Goal: Find specific page/section: Find specific page/section

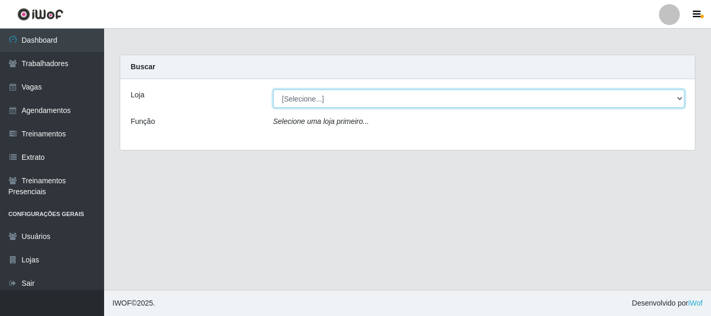
click at [324, 101] on select "[Selecione...] O Cestão - [GEOGRAPHIC_DATA]" at bounding box center [479, 99] width 412 height 18
click at [273, 90] on select "[Selecione...] O Cestão - [GEOGRAPHIC_DATA]" at bounding box center [479, 99] width 412 height 18
click at [331, 100] on select "[Selecione...] O Cestão - [GEOGRAPHIC_DATA]" at bounding box center [479, 99] width 412 height 18
select select "238"
click at [273, 90] on select "[Selecione...] O Cestão - [GEOGRAPHIC_DATA]" at bounding box center [479, 99] width 412 height 18
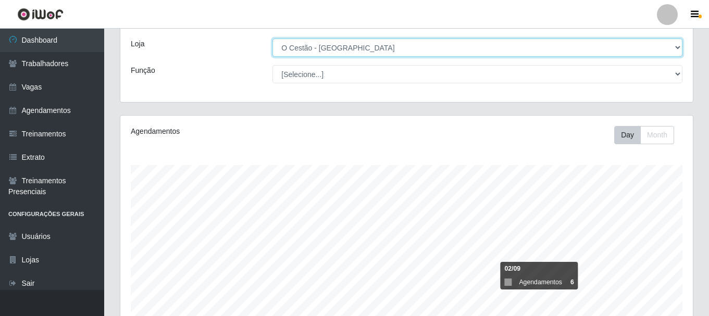
scroll to position [22, 0]
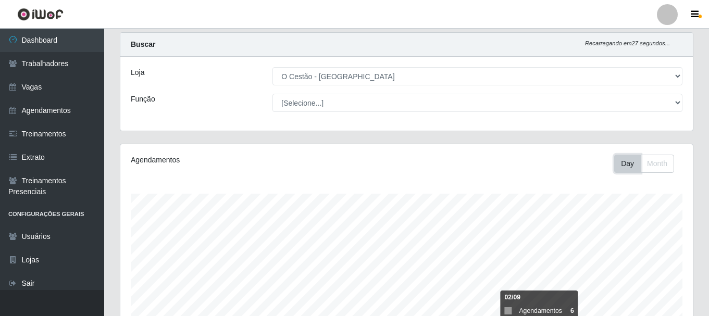
click at [621, 161] on button "Day" at bounding box center [627, 164] width 27 height 18
click at [653, 167] on button "Month" at bounding box center [657, 164] width 34 height 18
click at [629, 161] on button "Day" at bounding box center [627, 164] width 27 height 18
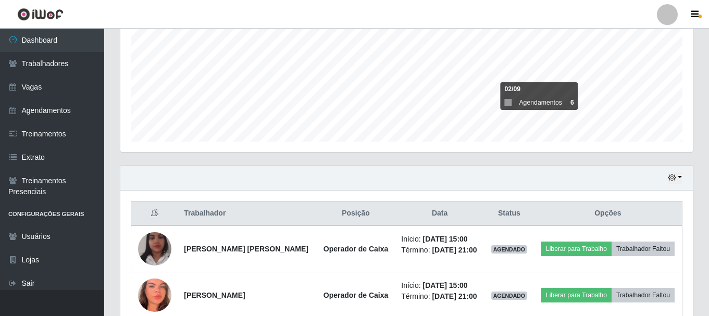
scroll to position [283, 0]
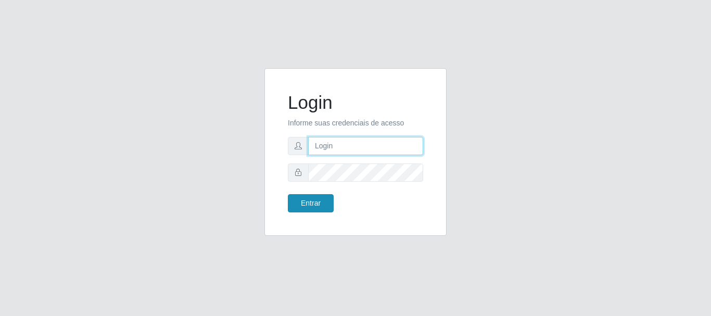
type input "[PERSON_NAME]"
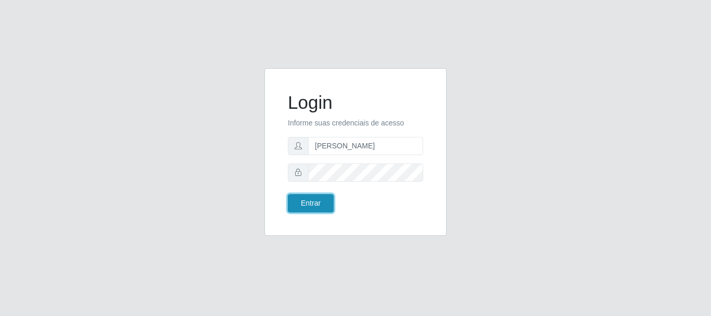
click at [320, 205] on button "Entrar" at bounding box center [311, 203] width 46 height 18
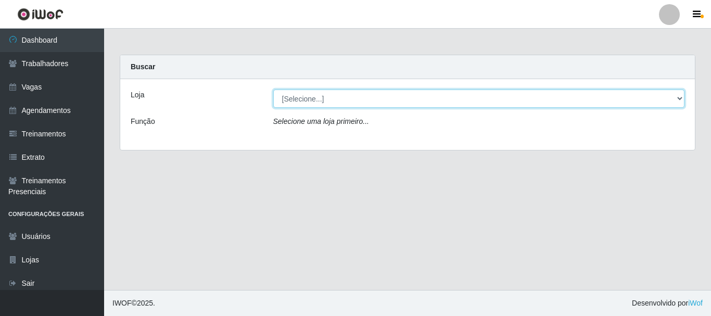
click at [320, 99] on select "[Selecione...] O Cestão - [GEOGRAPHIC_DATA]" at bounding box center [479, 99] width 412 height 18
select select "238"
click at [273, 90] on select "[Selecione...] O Cestão - [GEOGRAPHIC_DATA]" at bounding box center [479, 99] width 412 height 18
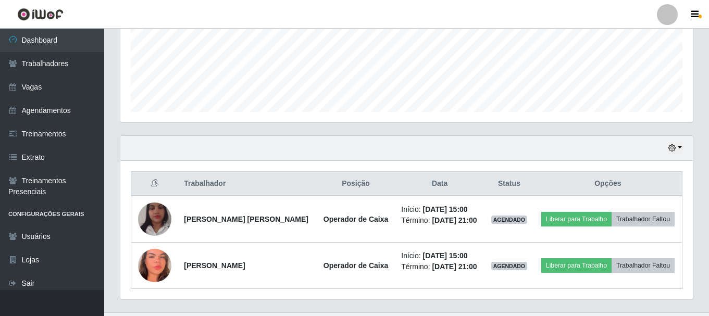
scroll to position [283, 0]
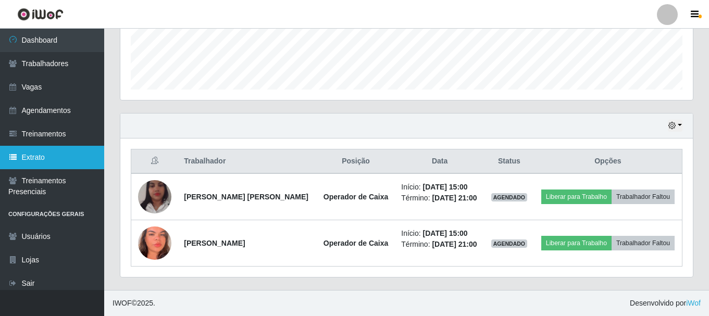
click at [53, 162] on link "Extrato" at bounding box center [52, 157] width 104 height 23
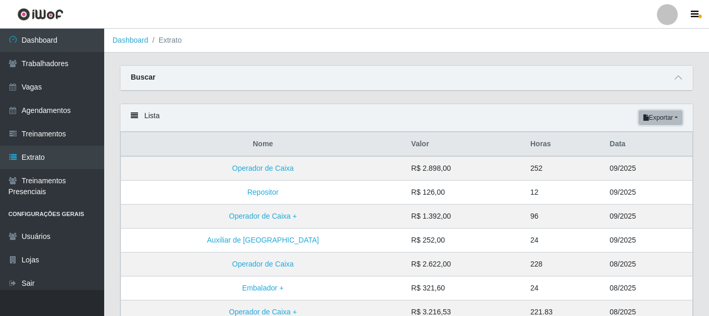
click at [675, 118] on button "Exportar" at bounding box center [661, 117] width 44 height 15
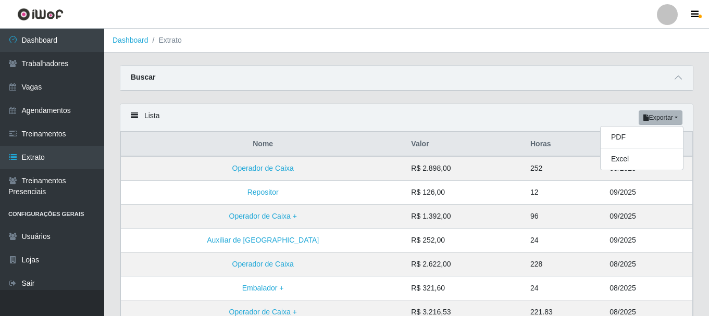
click at [612, 94] on div "Carregando... Buscar Loja [Selecione...] O Cestão - Bayeux Função Selecione uma…" at bounding box center [406, 84] width 589 height 39
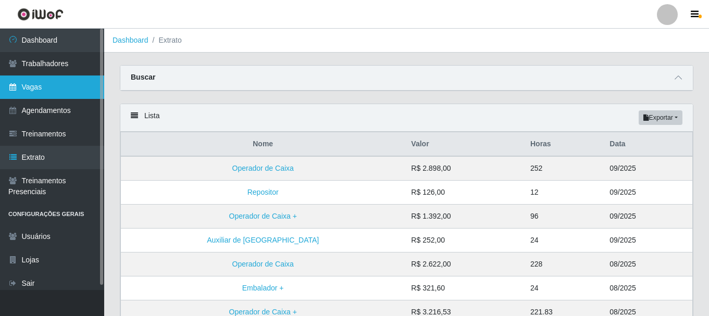
click at [51, 82] on link "Vagas" at bounding box center [52, 87] width 104 height 23
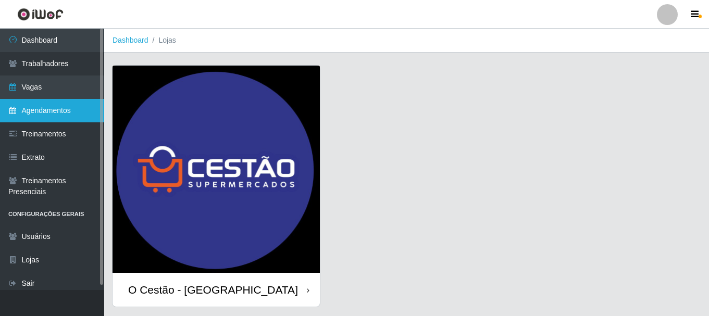
click at [49, 114] on link "Agendamentos" at bounding box center [52, 110] width 104 height 23
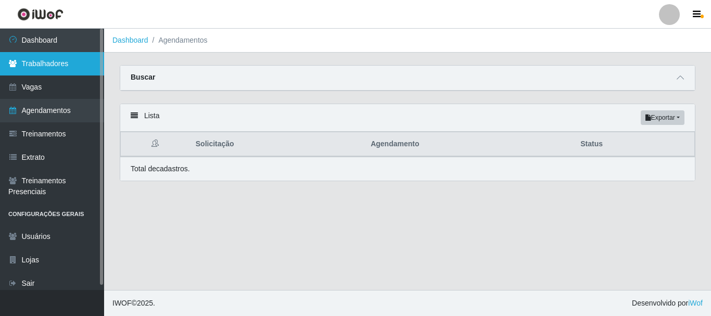
click at [34, 62] on link "Trabalhadores" at bounding box center [52, 63] width 104 height 23
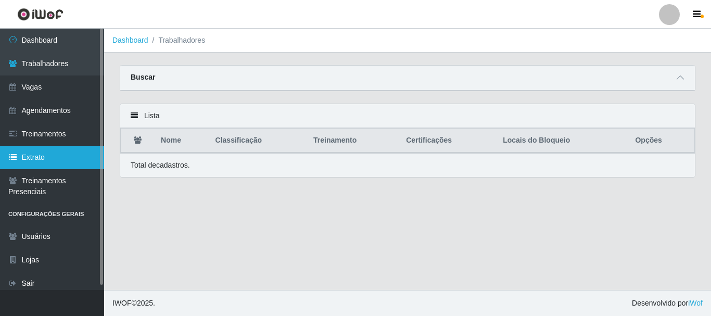
click at [52, 160] on link "Extrato" at bounding box center [52, 157] width 104 height 23
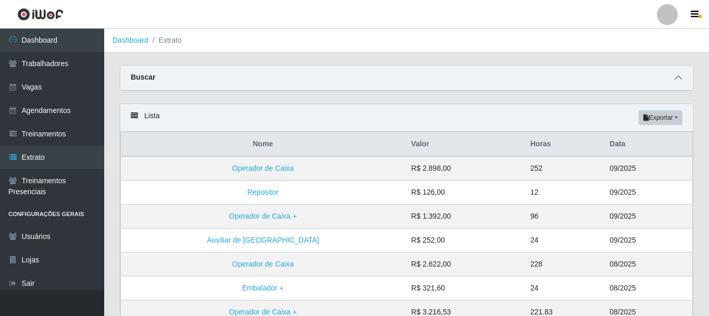
click at [679, 77] on icon at bounding box center [677, 77] width 7 height 7
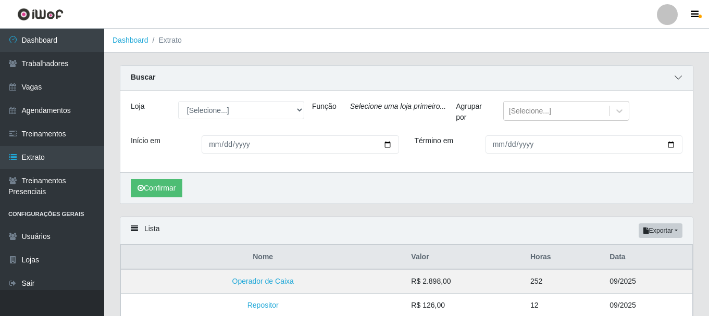
click at [679, 77] on icon at bounding box center [677, 77] width 7 height 7
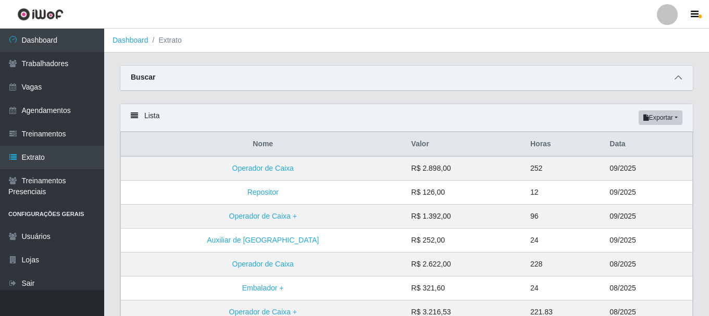
click at [679, 77] on icon at bounding box center [677, 77] width 7 height 7
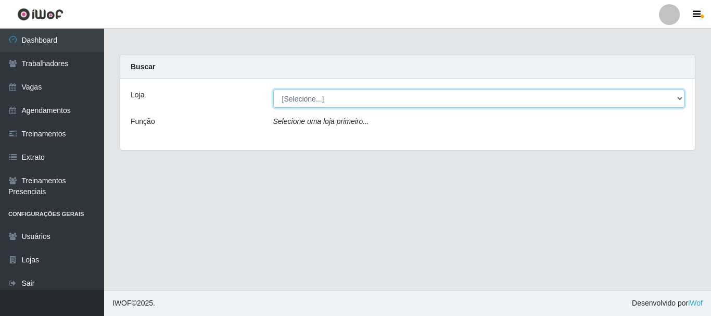
click at [298, 97] on select "[Selecione...] O Cestão - [GEOGRAPHIC_DATA]" at bounding box center [479, 99] width 412 height 18
select select "238"
click at [273, 90] on select "[Selecione...] O Cestão - [GEOGRAPHIC_DATA]" at bounding box center [479, 99] width 412 height 18
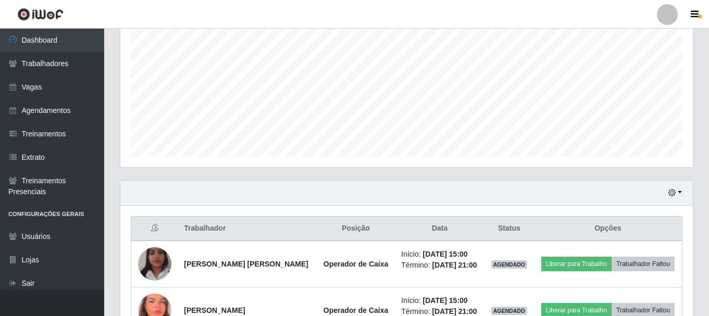
scroll to position [260, 0]
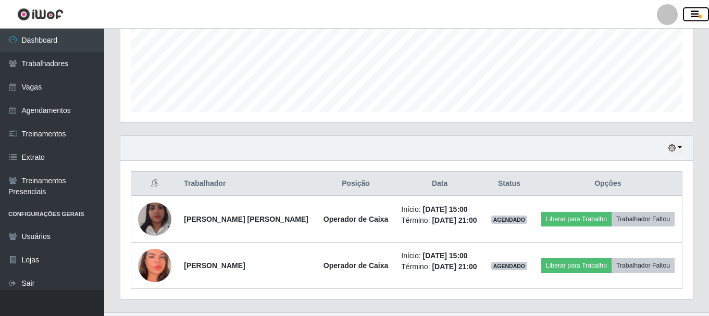
click at [692, 12] on icon "button" at bounding box center [695, 14] width 8 height 9
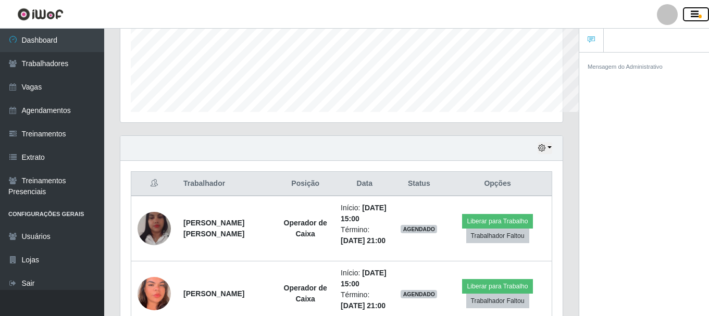
scroll to position [520597, 520371]
click at [692, 12] on icon "button" at bounding box center [695, 14] width 8 height 9
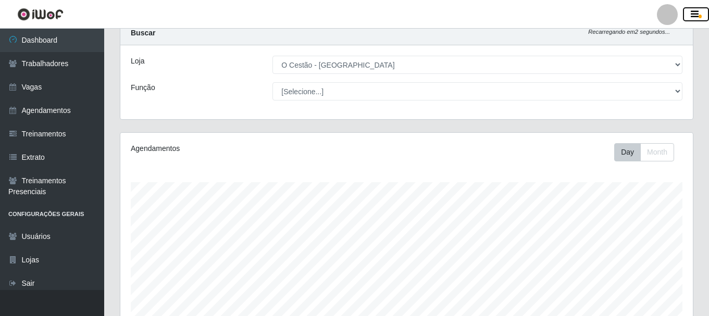
scroll to position [52, 0]
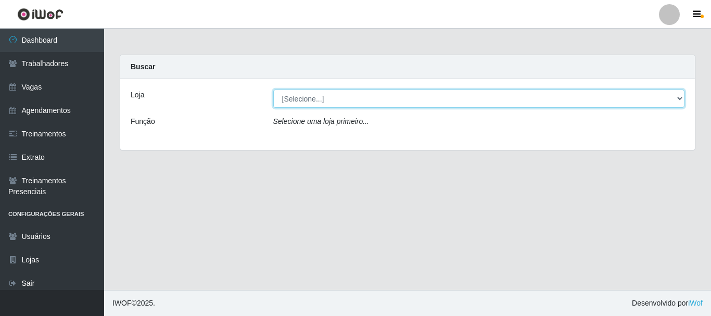
click at [312, 98] on select "[Selecione...] O Cestão - [GEOGRAPHIC_DATA]" at bounding box center [479, 99] width 412 height 18
select select "238"
click at [273, 90] on select "[Selecione...] O Cestão - [GEOGRAPHIC_DATA]" at bounding box center [479, 99] width 412 height 18
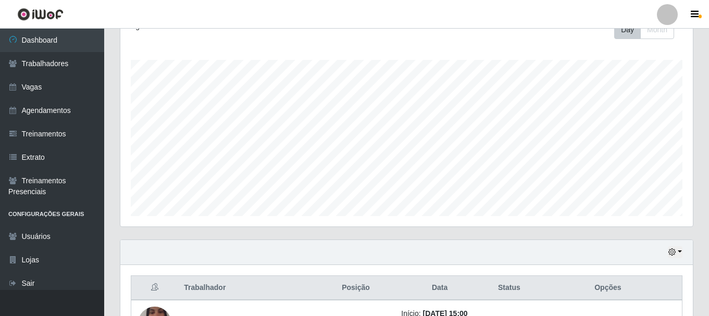
scroll to position [283, 0]
